Goal: Task Accomplishment & Management: Manage account settings

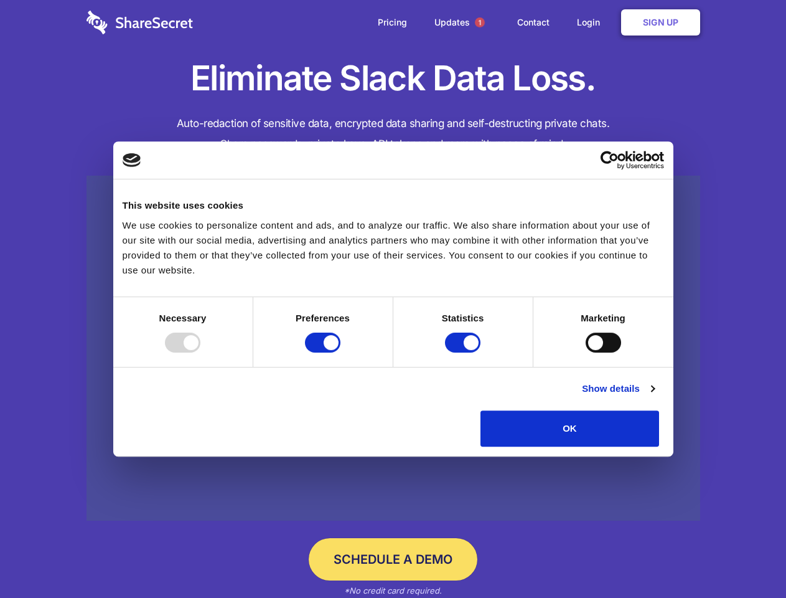
click at [200, 352] on div at bounding box center [182, 342] width 35 height 20
click at [341, 352] on input "Preferences" at bounding box center [322, 342] width 35 height 20
checkbox input "false"
click at [464, 352] on input "Statistics" at bounding box center [462, 342] width 35 height 20
checkbox input "false"
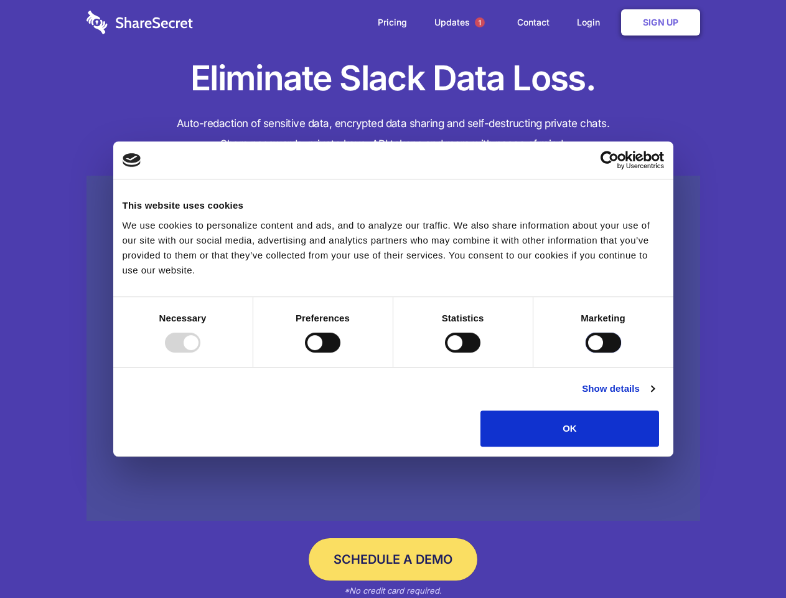
click at [586, 352] on input "Marketing" at bounding box center [603, 342] width 35 height 20
checkbox input "true"
click at [654, 396] on link "Show details" at bounding box center [618, 388] width 72 height 15
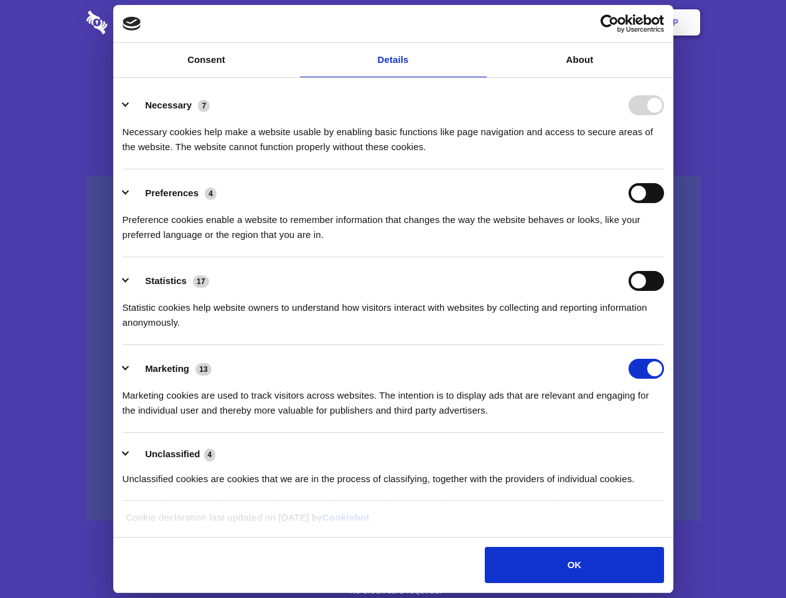
click at [664, 169] on li "Necessary 7 Necessary cookies help make a website usable by enabling basic func…" at bounding box center [394, 126] width 542 height 88
click at [479, 22] on span "1" at bounding box center [480, 22] width 10 height 10
